Goal: Task Accomplishment & Management: Manage account settings

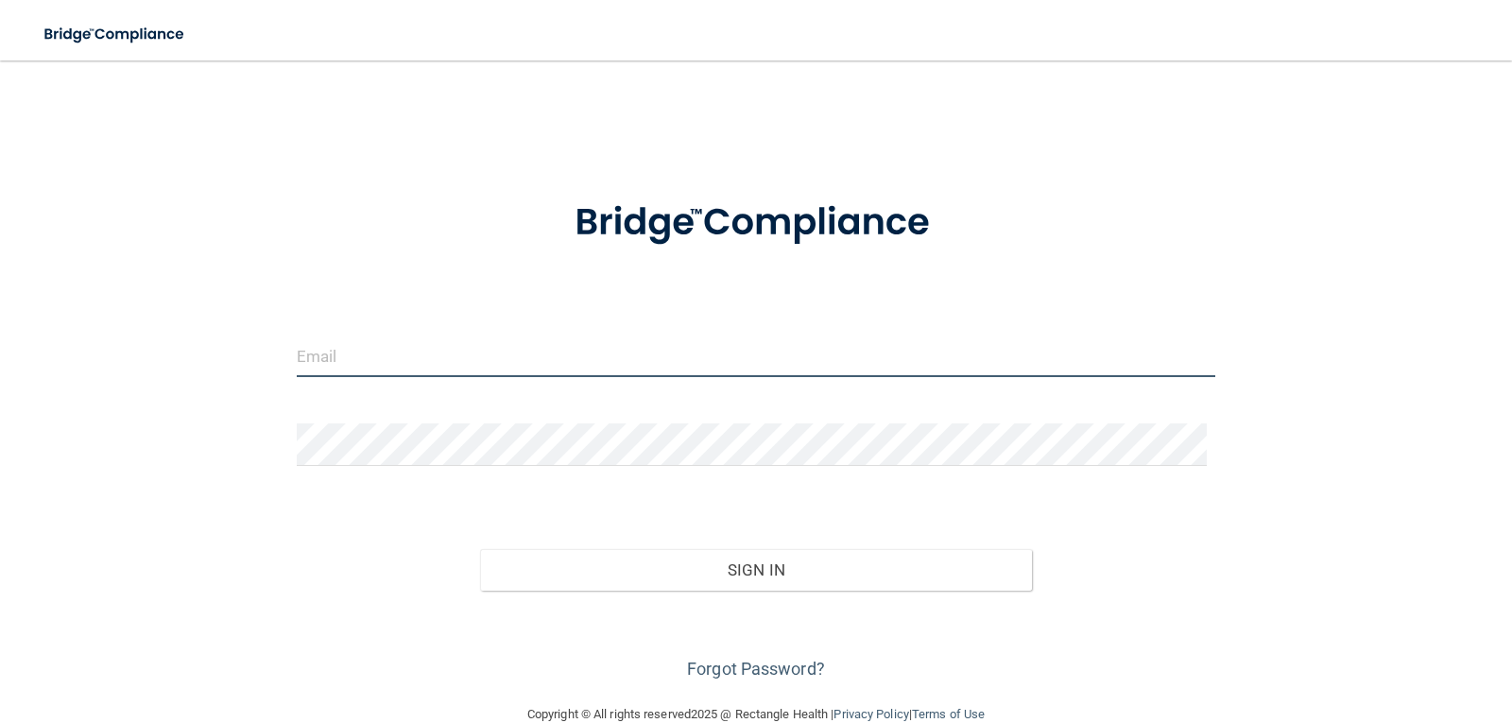
click at [370, 360] on input "email" at bounding box center [757, 356] width 920 height 43
type input "[EMAIL_ADDRESS][DOMAIN_NAME]"
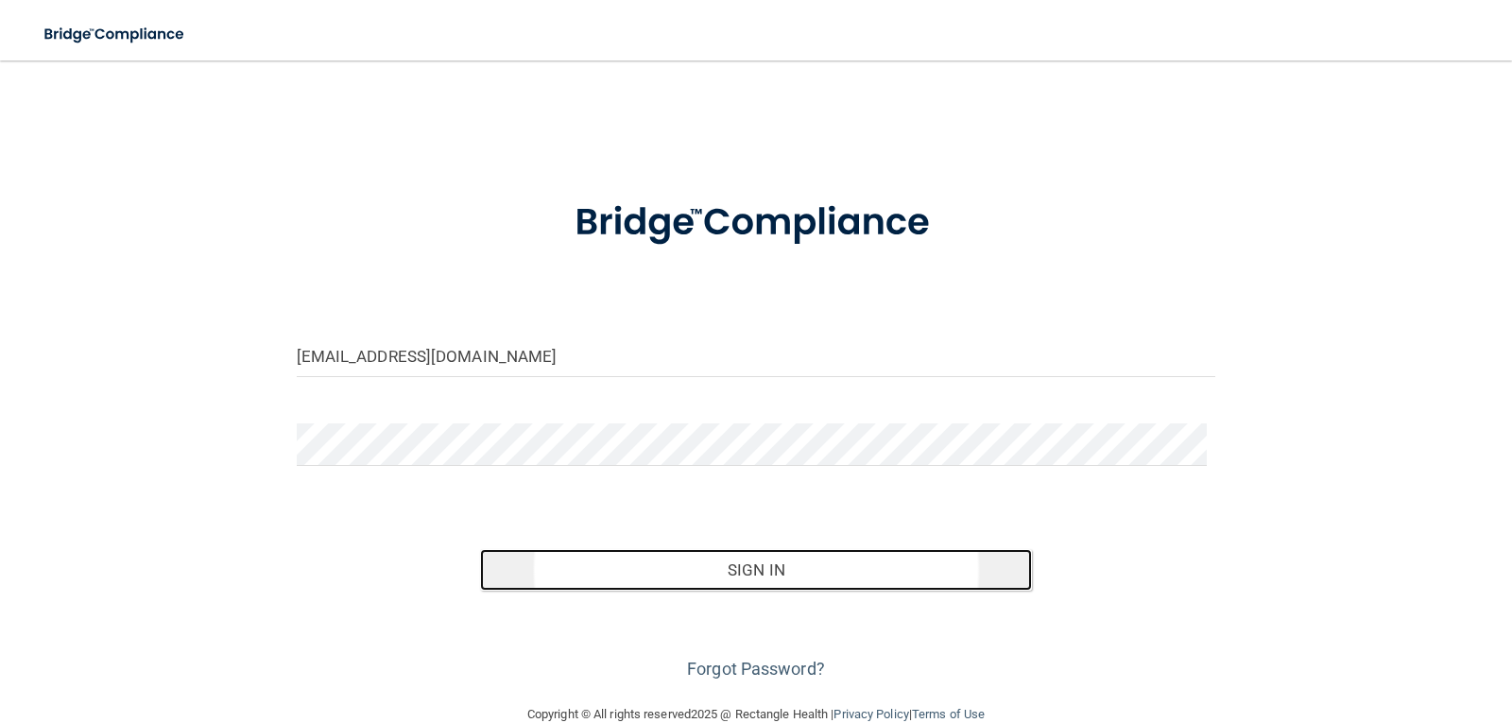
click at [769, 573] on button "Sign In" at bounding box center [756, 570] width 552 height 42
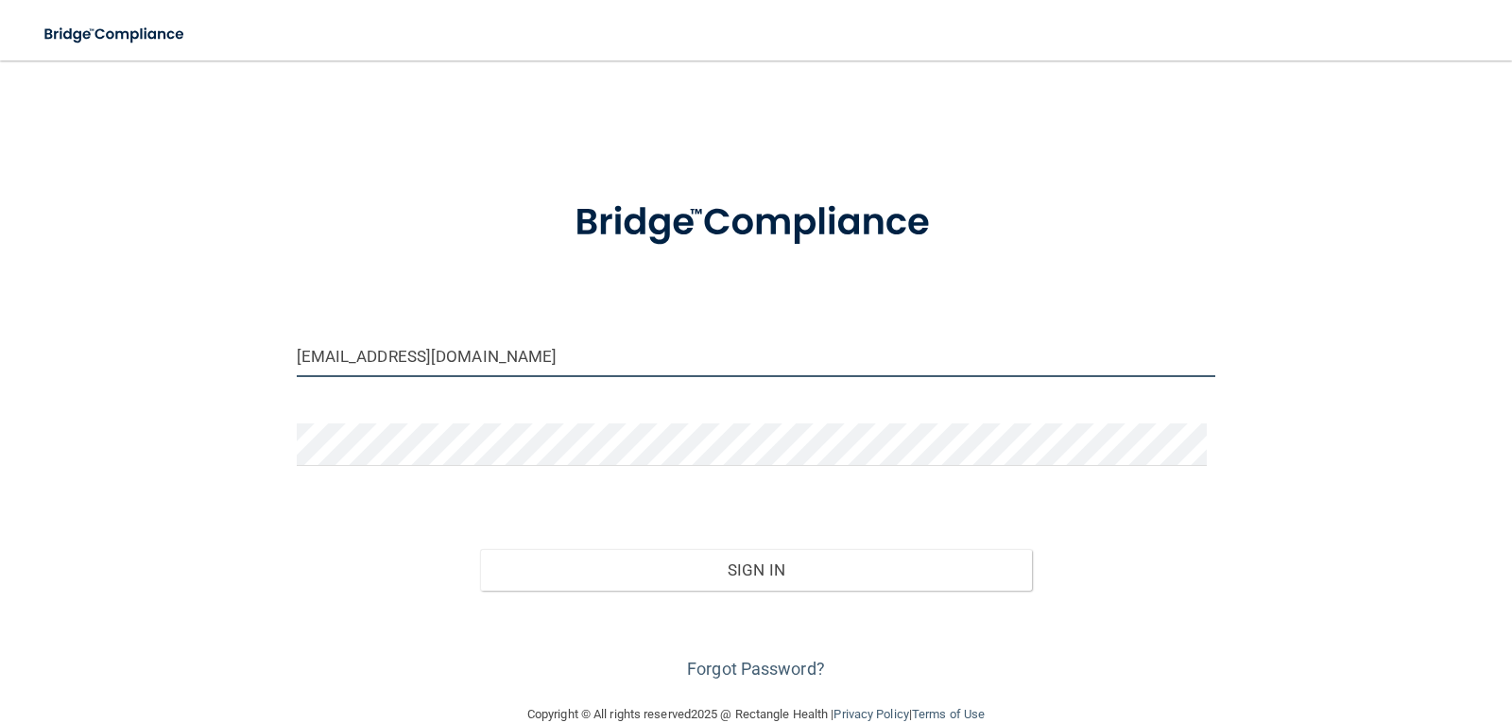
click at [462, 363] on input "[EMAIL_ADDRESS][DOMAIN_NAME]" at bounding box center [757, 356] width 920 height 43
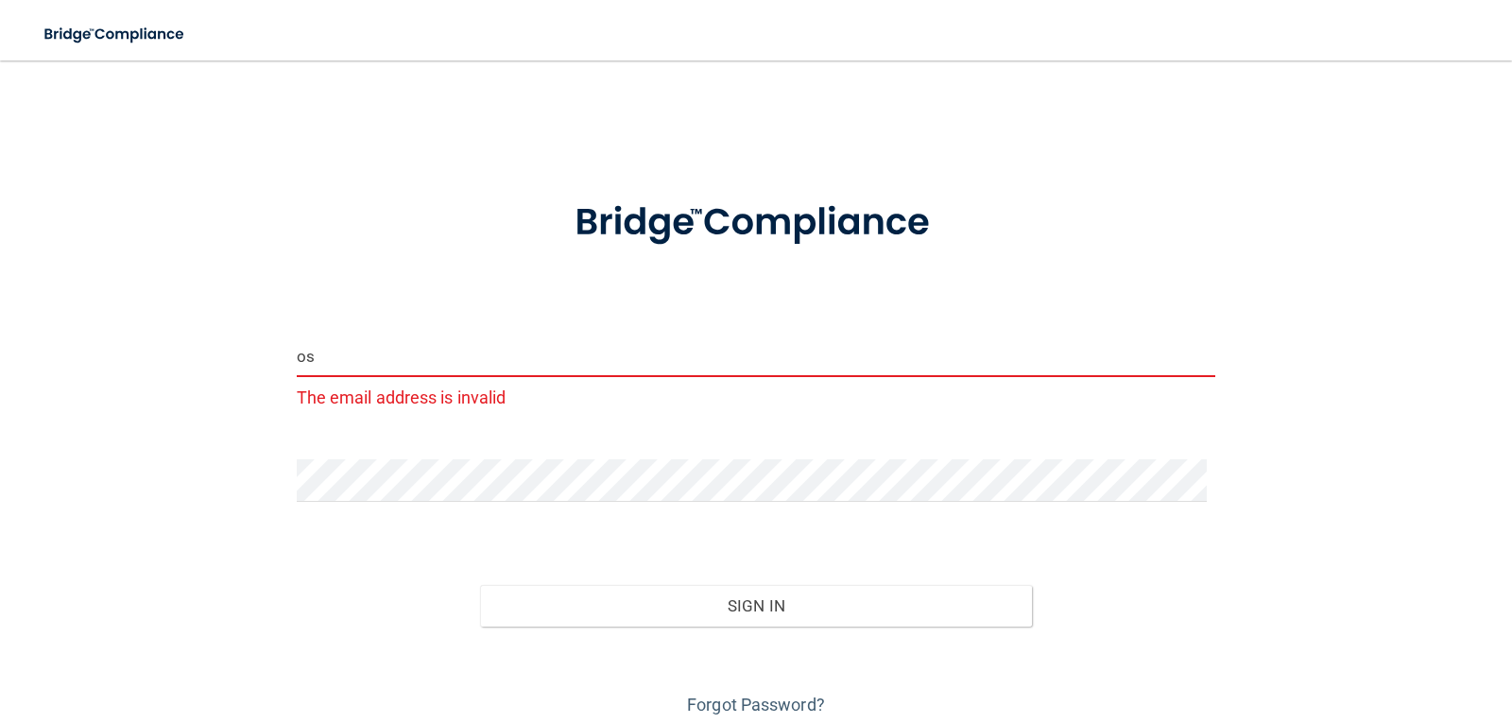
type input "o"
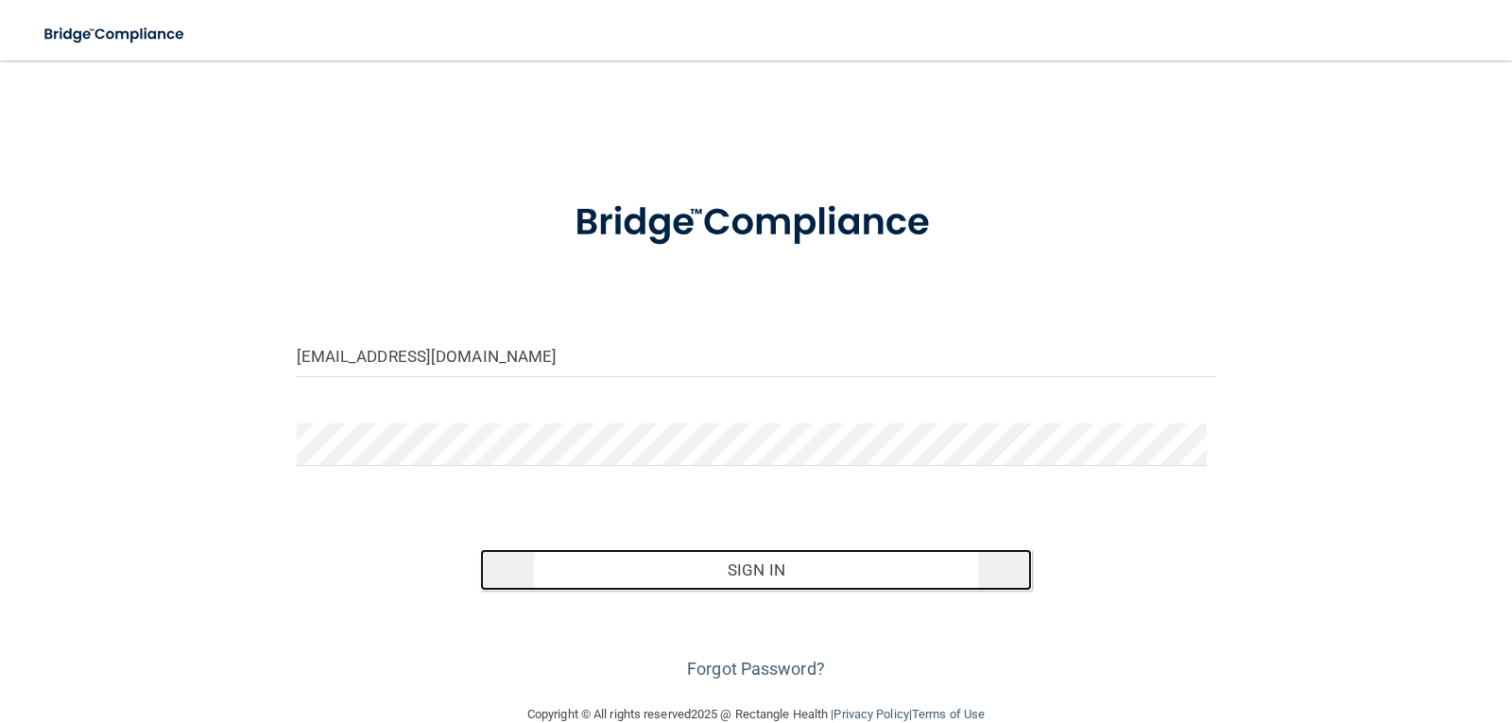
click at [764, 562] on button "Sign In" at bounding box center [756, 570] width 552 height 42
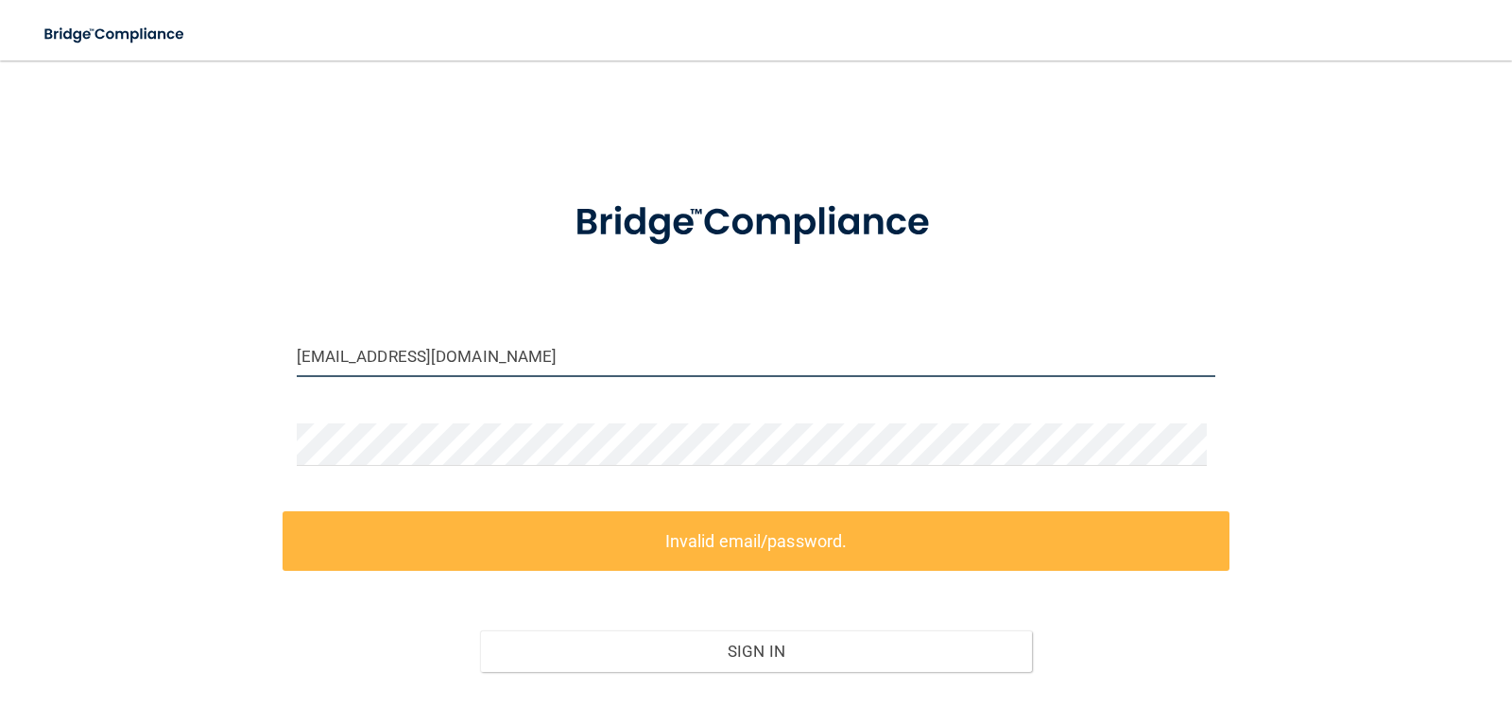
click at [529, 352] on input "[EMAIL_ADDRESS][DOMAIN_NAME]" at bounding box center [757, 356] width 920 height 43
type input "[EMAIL_ADDRESS][DOMAIN_NAME]"
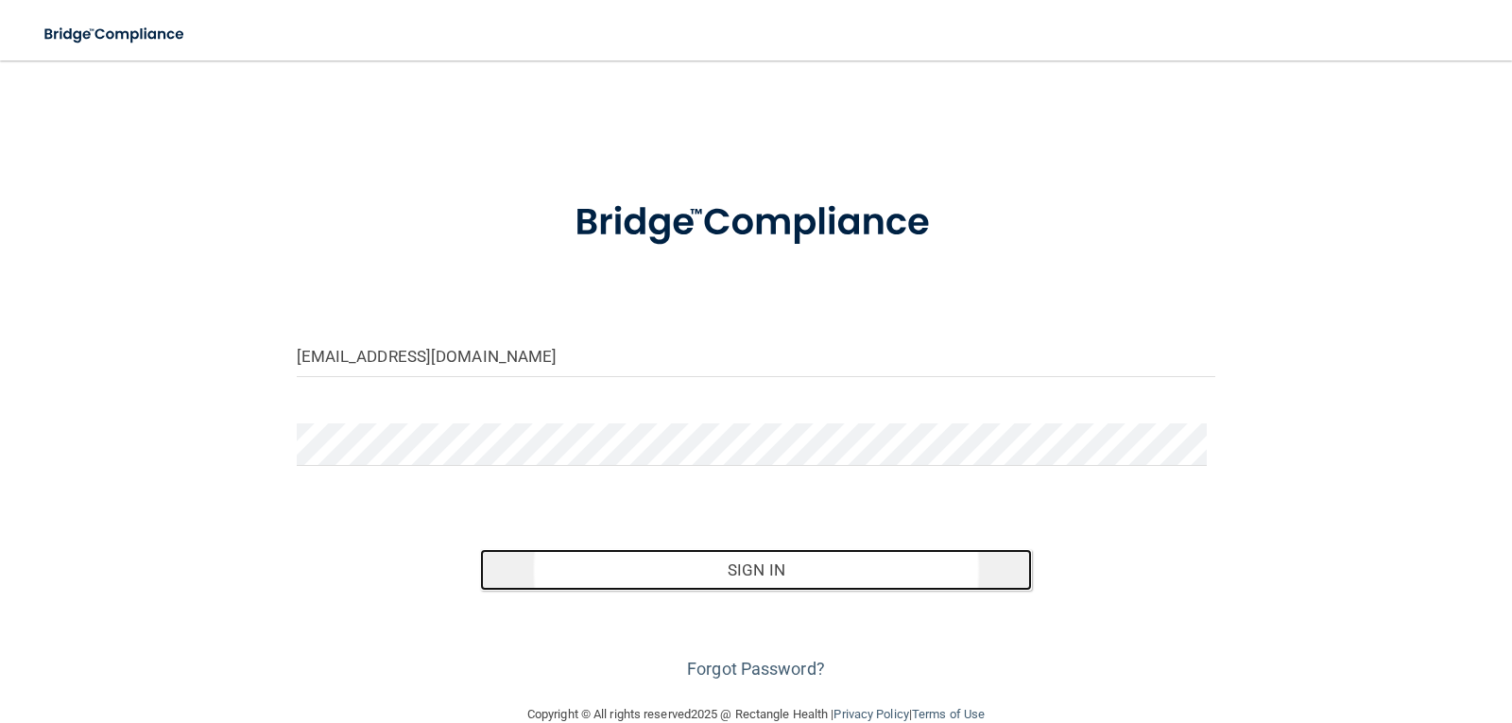
click at [732, 577] on button "Sign In" at bounding box center [756, 570] width 552 height 42
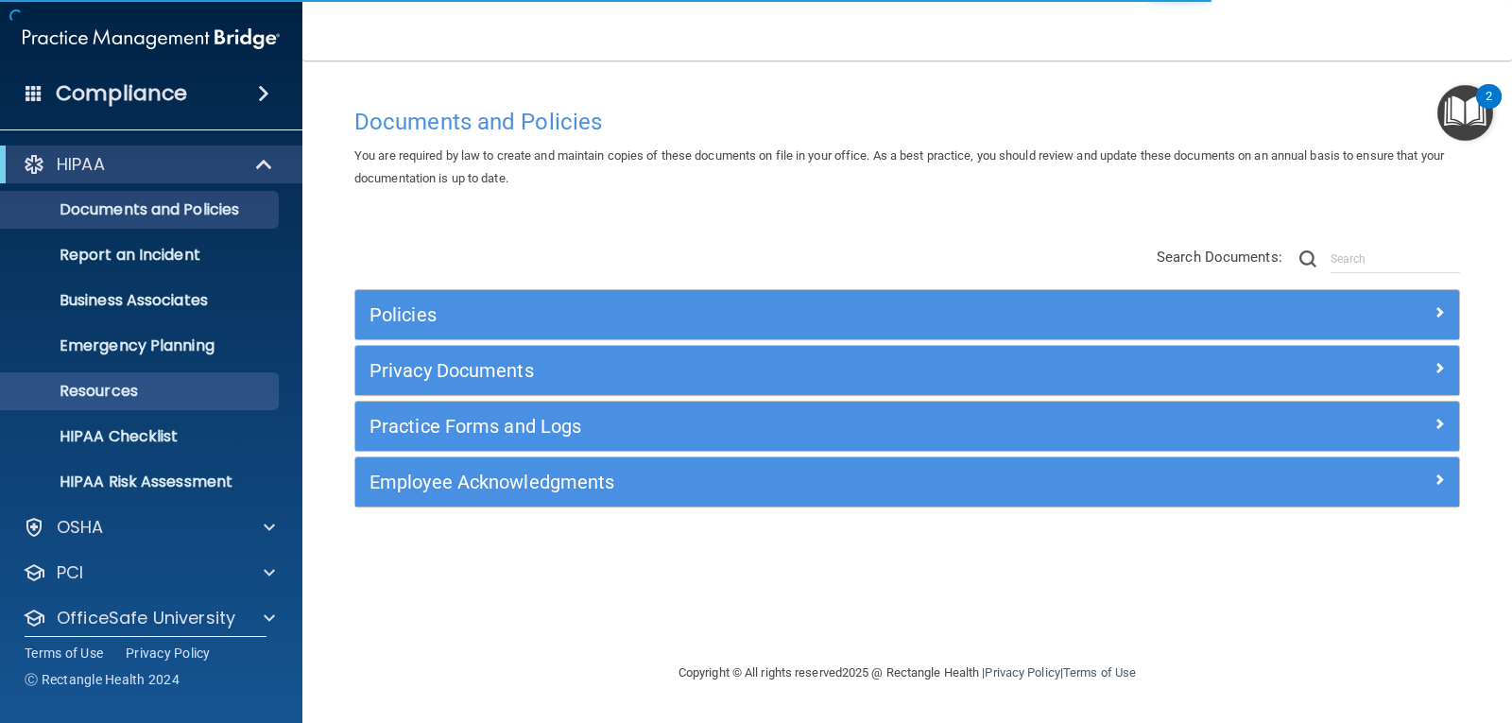
scroll to position [61, 0]
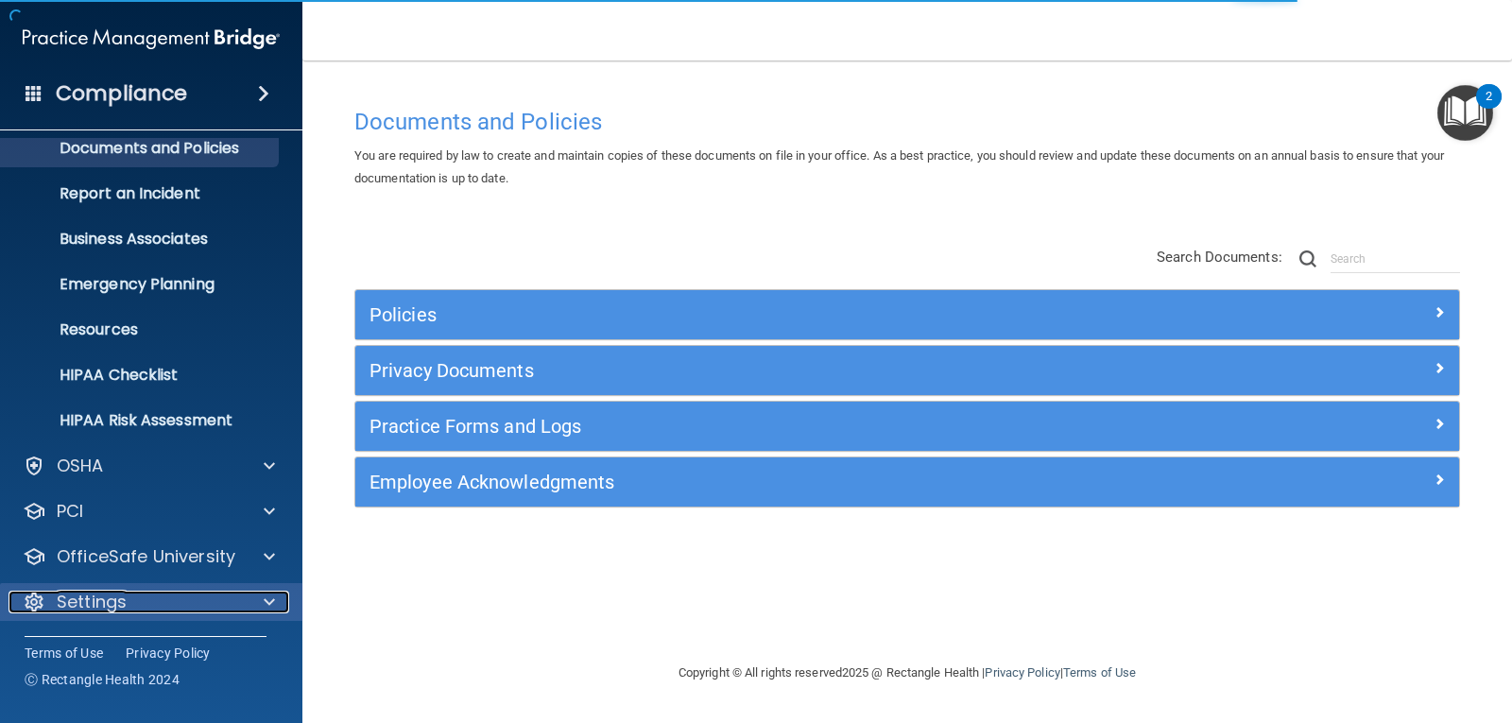
click at [198, 606] on div "Settings" at bounding box center [126, 602] width 234 height 23
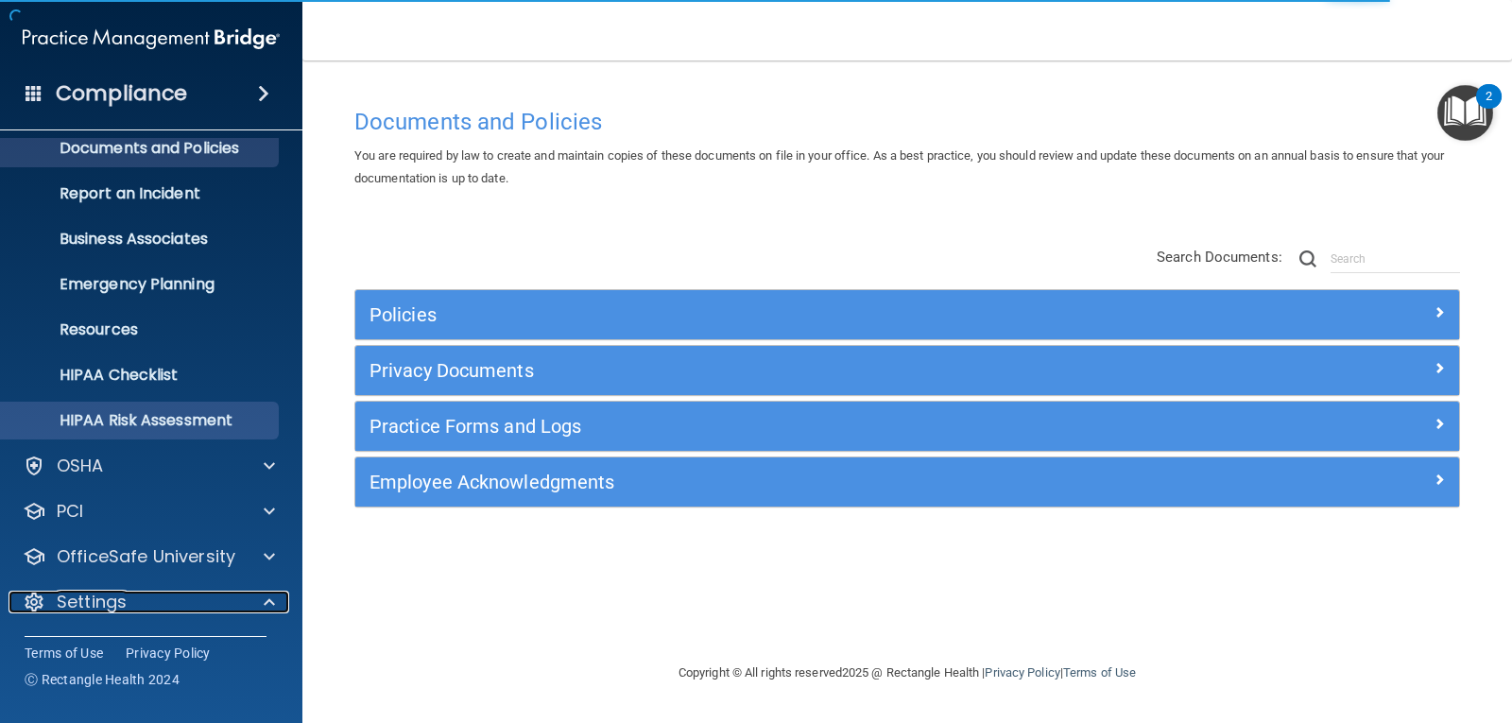
scroll to position [243, 0]
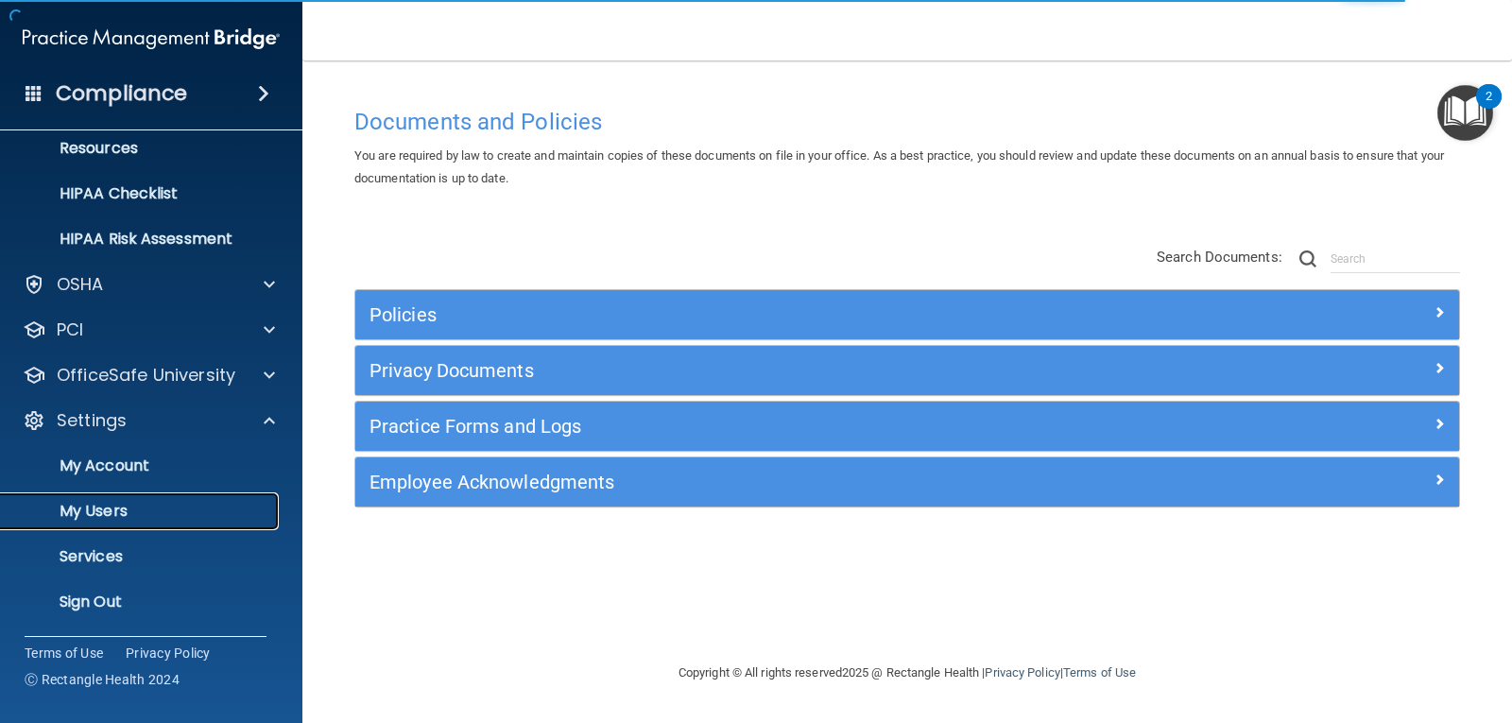
click at [164, 513] on p "My Users" at bounding box center [141, 511] width 258 height 19
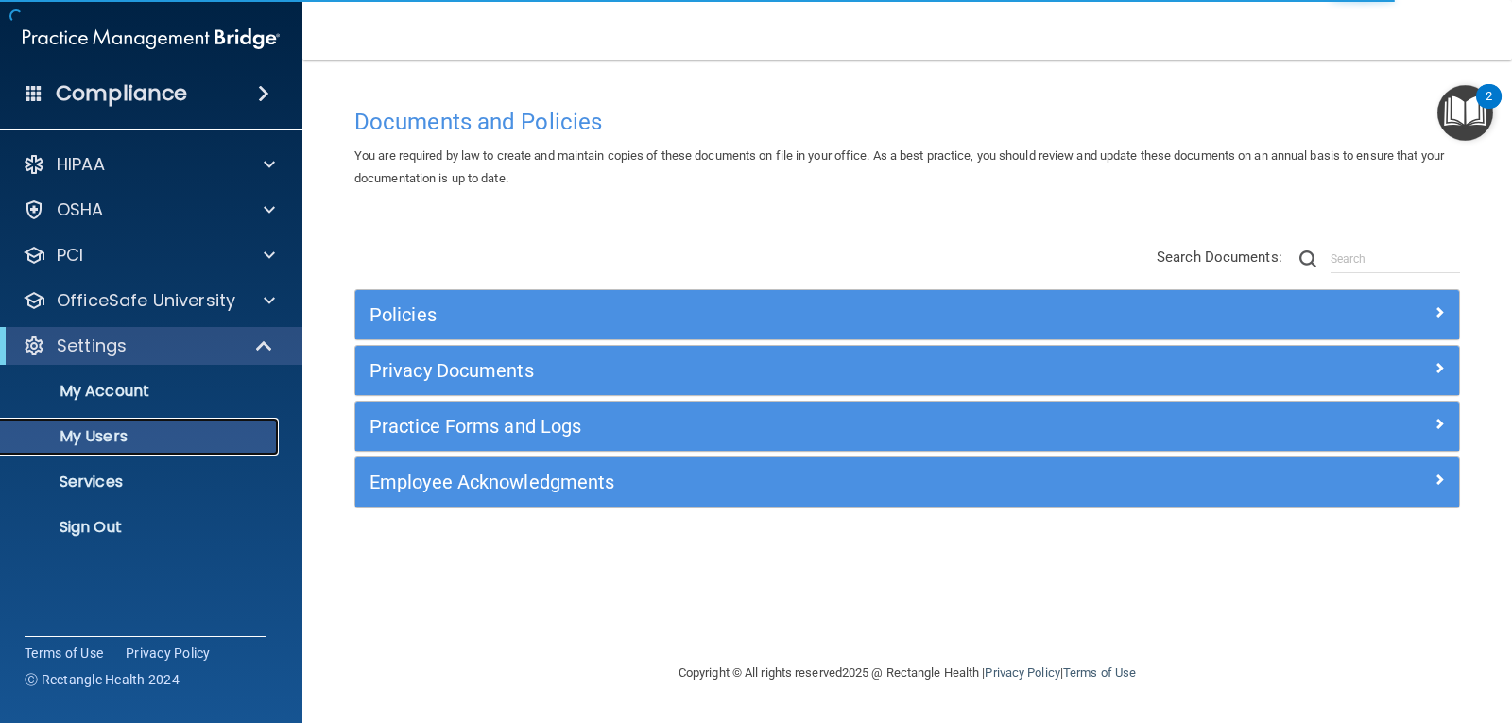
select select "20"
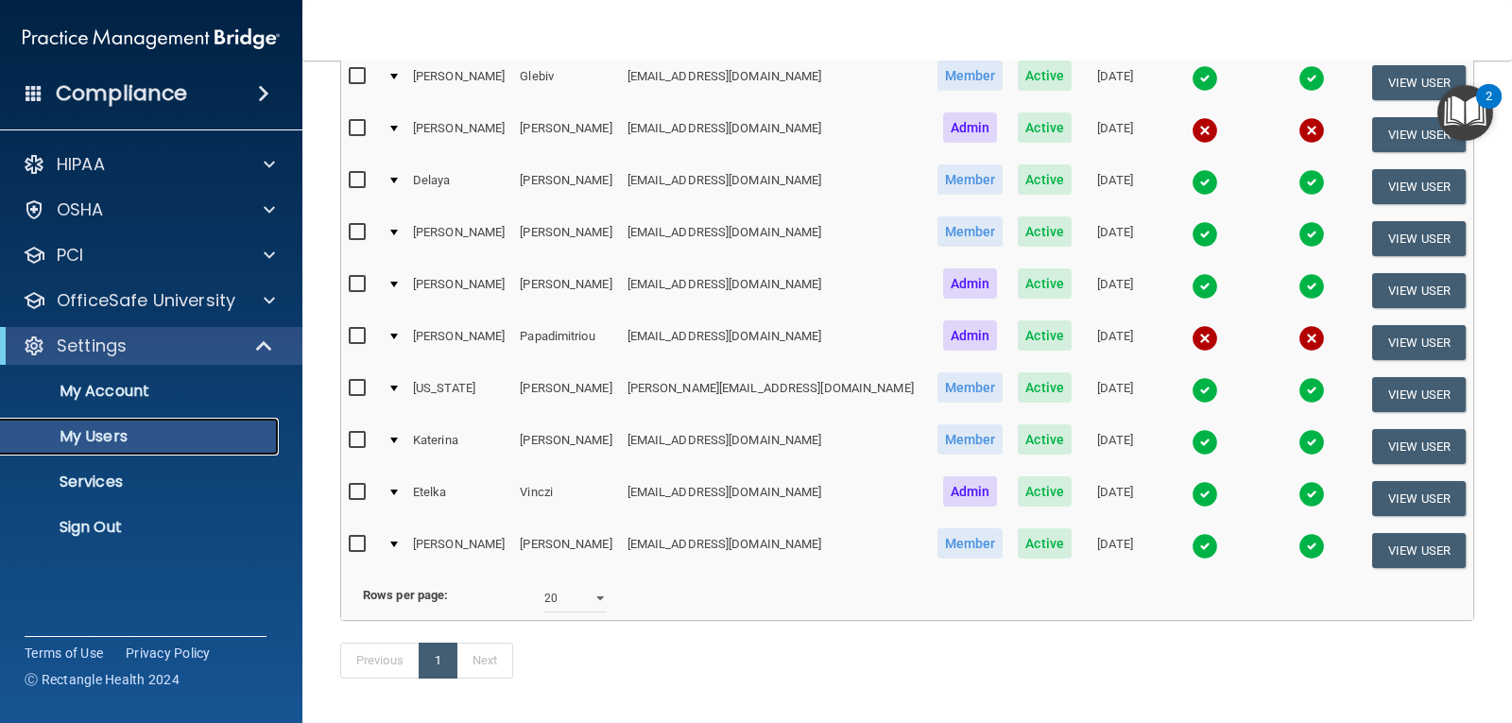
scroll to position [633, 0]
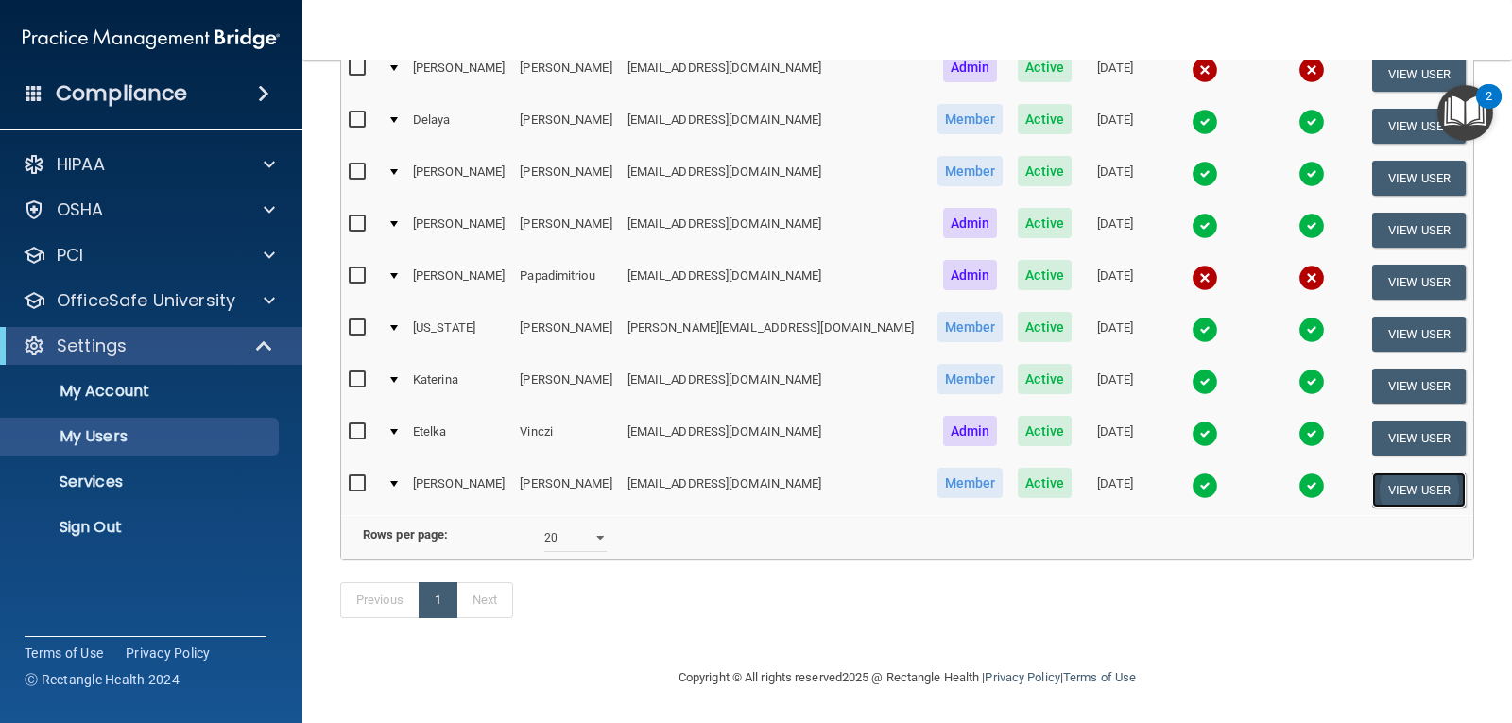
click at [1372, 473] on button "View User" at bounding box center [1419, 490] width 94 height 35
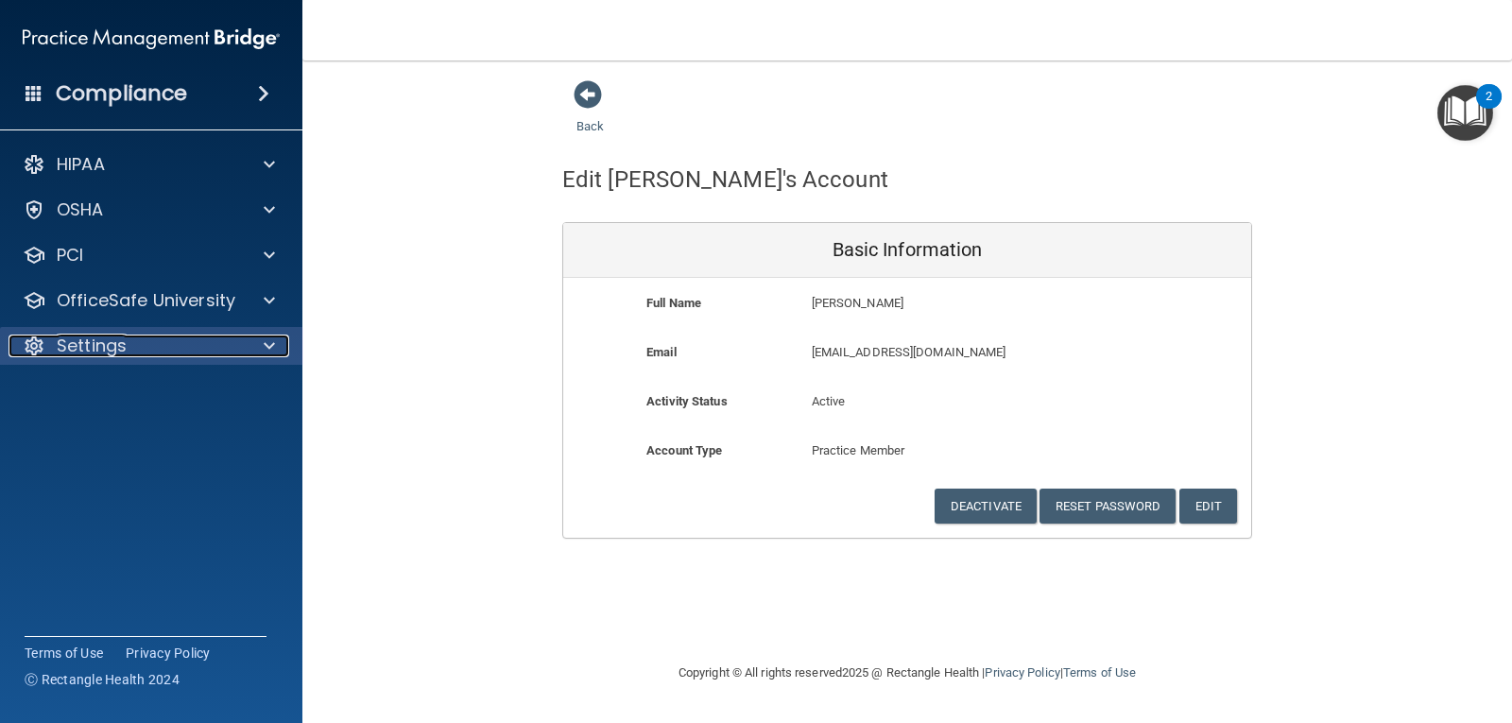
click at [130, 341] on div "Settings" at bounding box center [126, 346] width 234 height 23
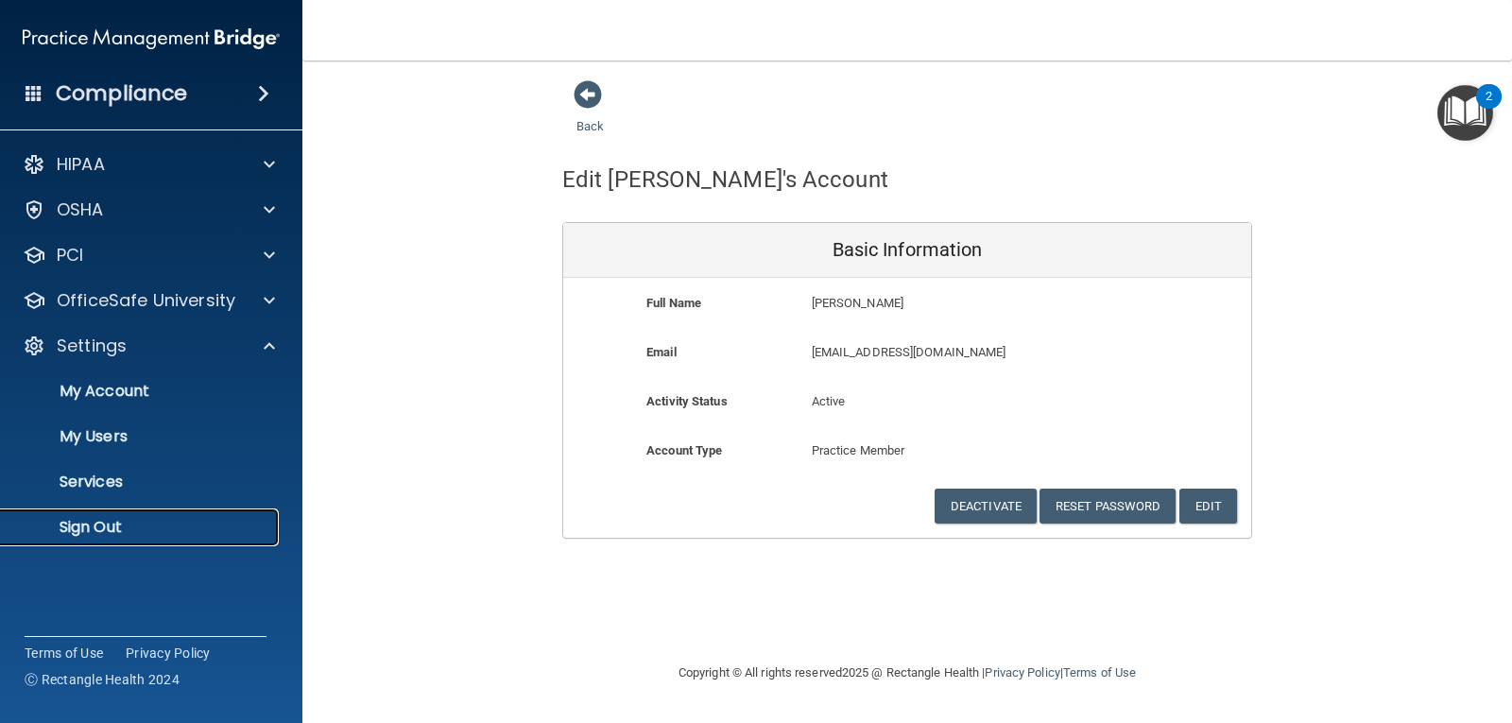
click at [99, 527] on p "Sign Out" at bounding box center [141, 527] width 258 height 19
